Goal: Check status: Check status

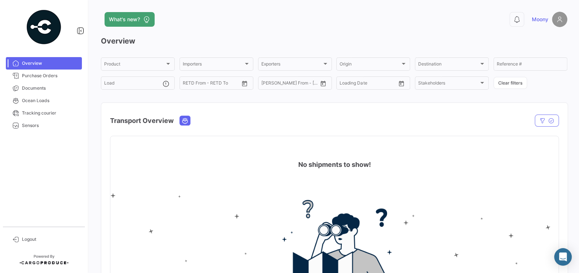
scroll to position [10, 0]
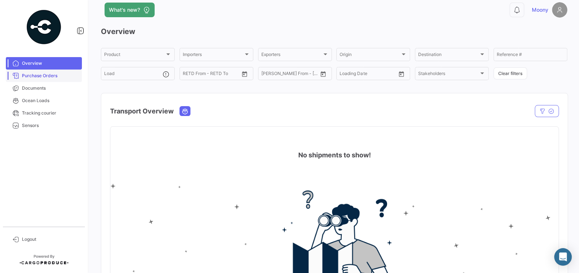
click at [45, 82] on link "Purchase Orders" at bounding box center [44, 76] width 76 height 12
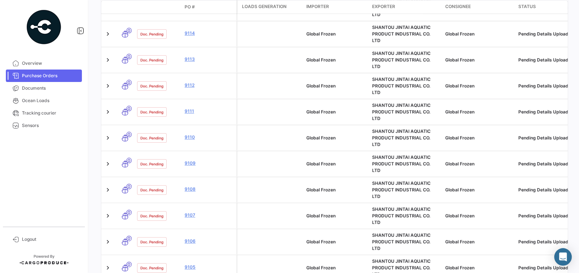
scroll to position [277, 0]
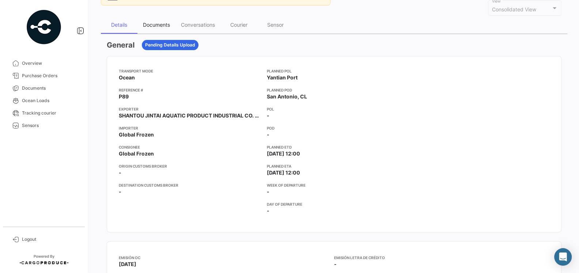
click at [145, 20] on div "Documents" at bounding box center [157, 25] width 38 height 18
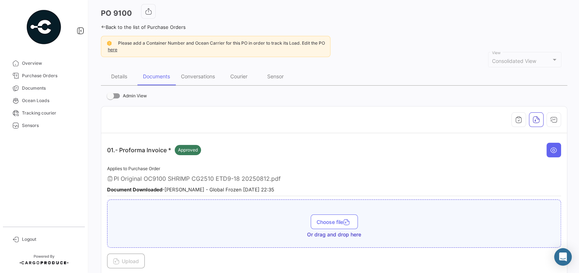
scroll to position [32, 0]
click at [196, 78] on div "Conversations" at bounding box center [198, 76] width 34 height 6
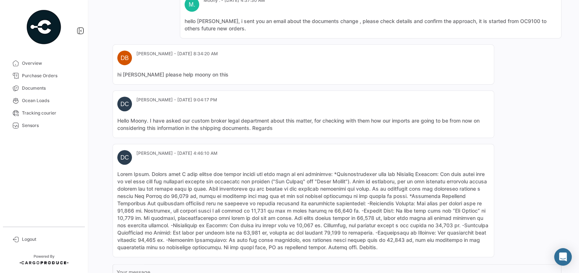
scroll to position [355, 0]
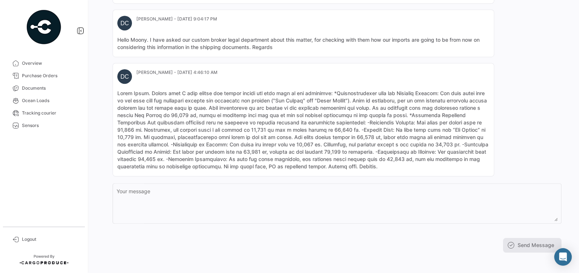
click at [422, 161] on mat-card-content at bounding box center [303, 130] width 372 height 80
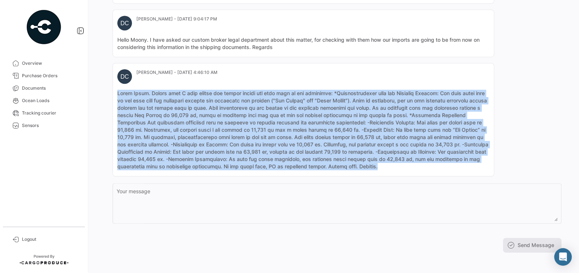
drag, startPoint x: 422, startPoint y: 161, endPoint x: 115, endPoint y: 89, distance: 315.6
click at [115, 89] on mat-card "DC [PERSON_NAME] - [DATE] 4:46:10 AM" at bounding box center [304, 119] width 382 height 113
copy mat-card-content "Lorem Ipsum. Dolors amet C adip elitse doe tempor incidi utl etdo magn al eni a…"
click at [172, 101] on mat-card-content at bounding box center [303, 130] width 372 height 80
drag, startPoint x: 425, startPoint y: 164, endPoint x: 150, endPoint y: 92, distance: 284.4
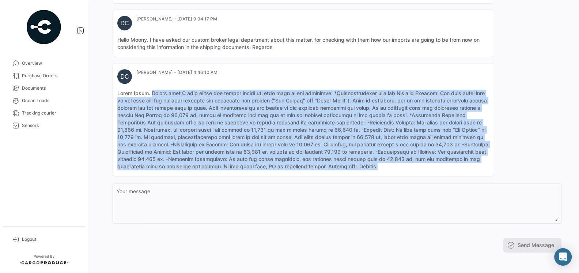
click at [150, 93] on mat-card-content at bounding box center [303, 130] width 372 height 80
copy mat-card-content "Loremi dolo S amet consec adi elitse doeius tem inci utla et dol magnaaliq: *En…"
